Goal: Transaction & Acquisition: Subscribe to service/newsletter

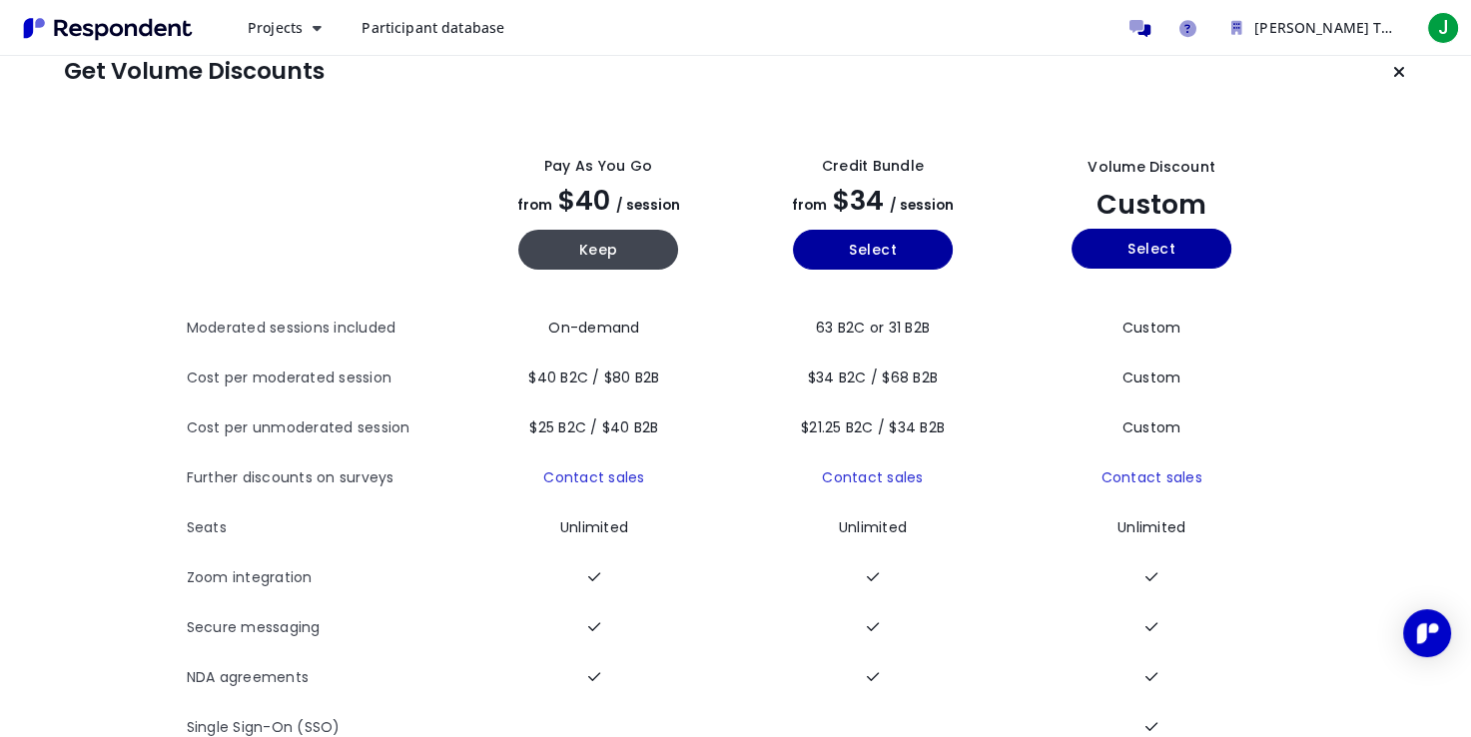
scroll to position [35, 0]
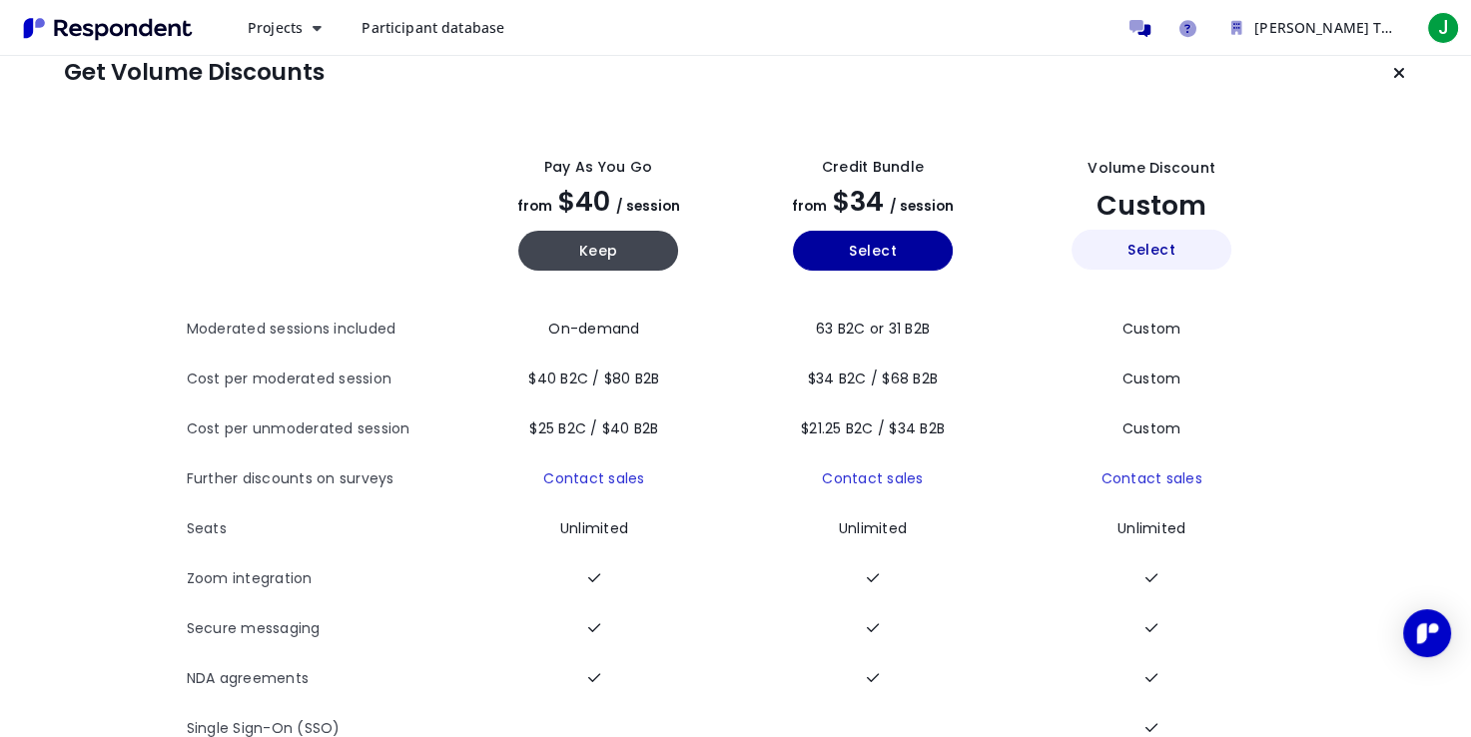
click at [1187, 258] on button "Select" at bounding box center [1152, 250] width 160 height 40
click at [1438, 19] on span "J" at bounding box center [1443, 28] width 32 height 32
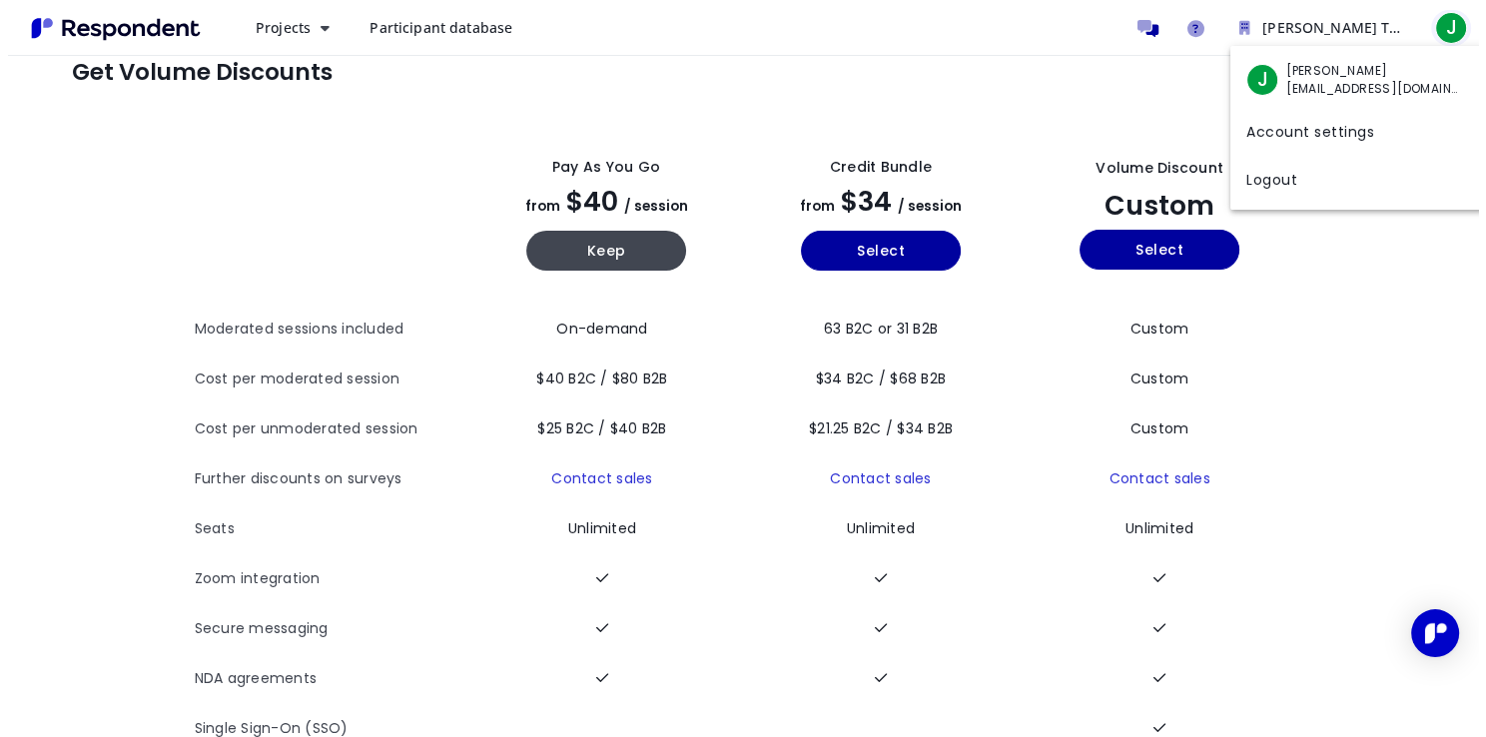
scroll to position [0, 0]
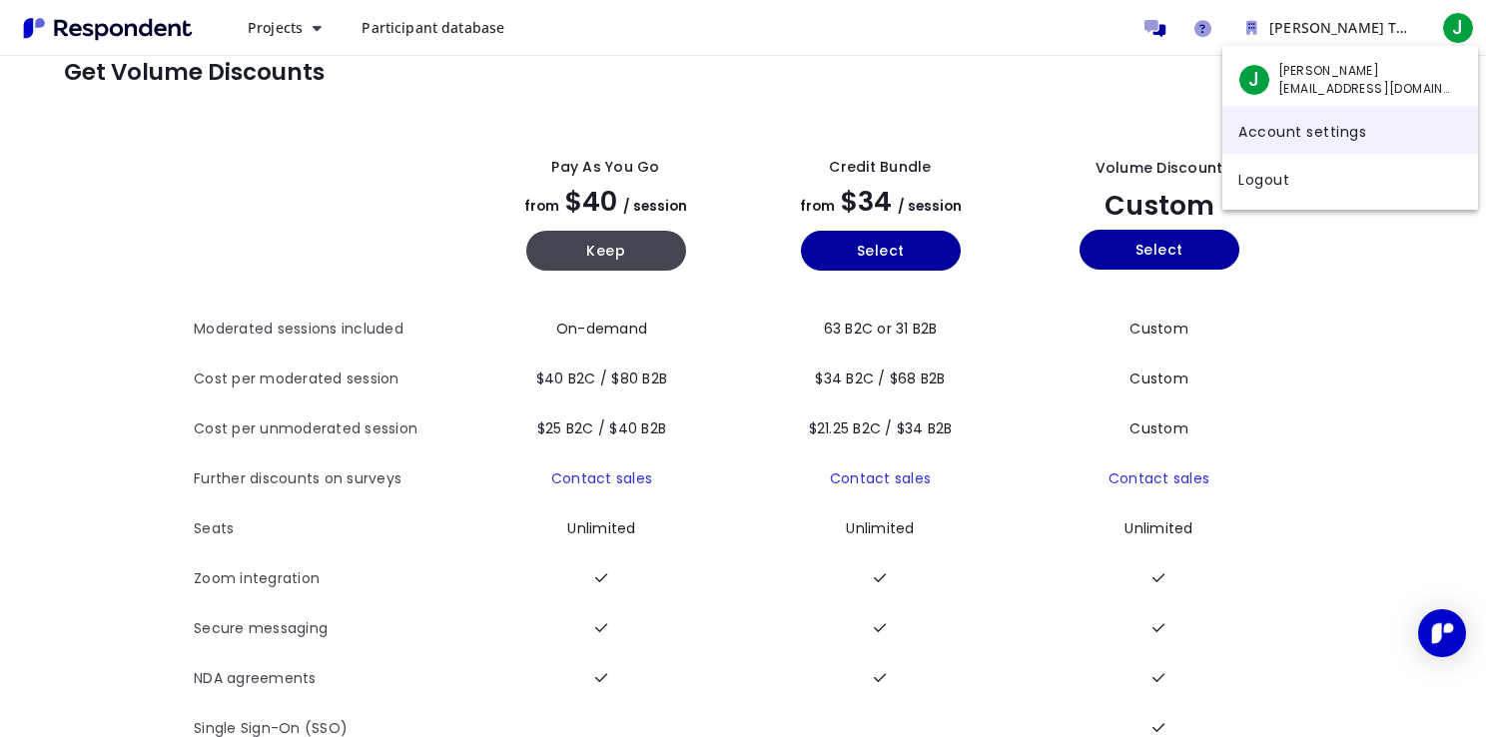
click at [1288, 134] on link "Account settings" at bounding box center [1351, 130] width 256 height 48
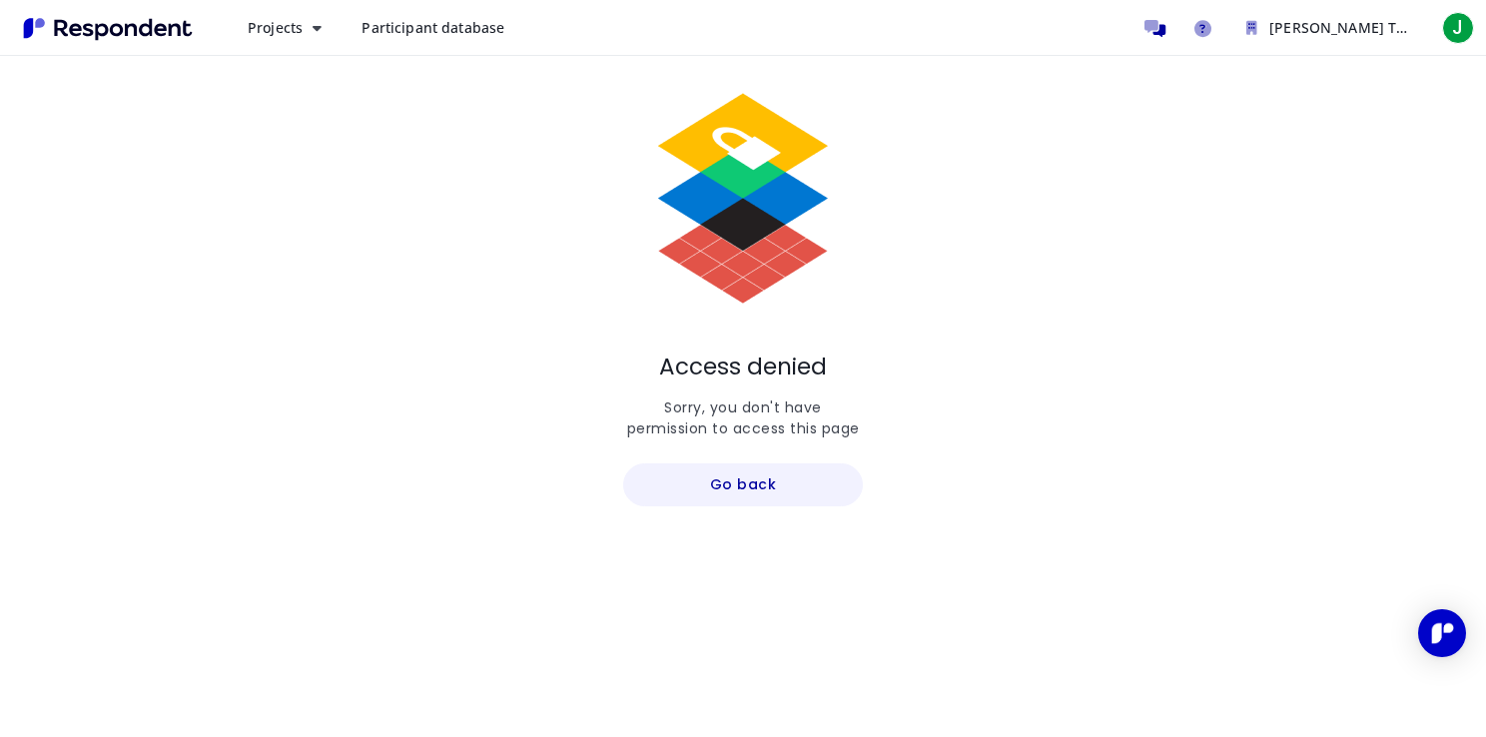
click at [706, 476] on button "Go back" at bounding box center [743, 484] width 240 height 43
